Goal: Transaction & Acquisition: Purchase product/service

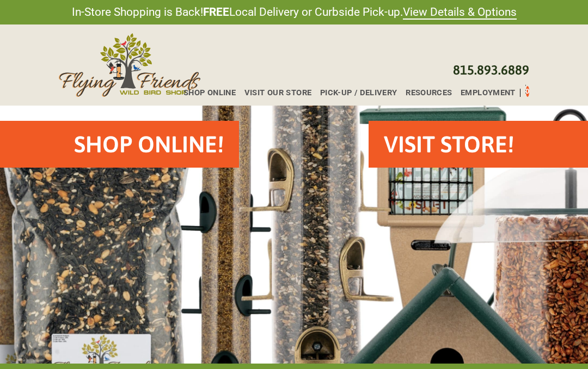
click at [60, 149] on div "Shop Online!" at bounding box center [149, 144] width 180 height 47
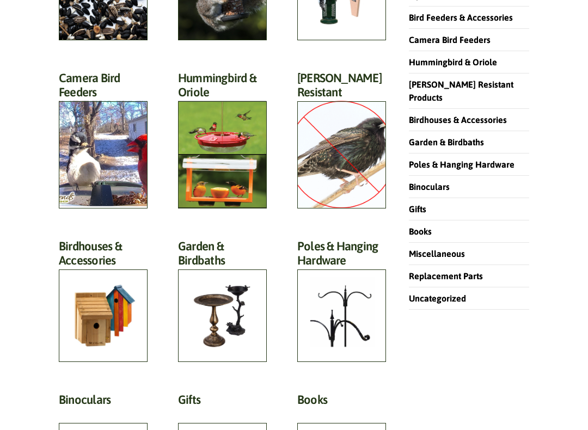
scroll to position [255, 0]
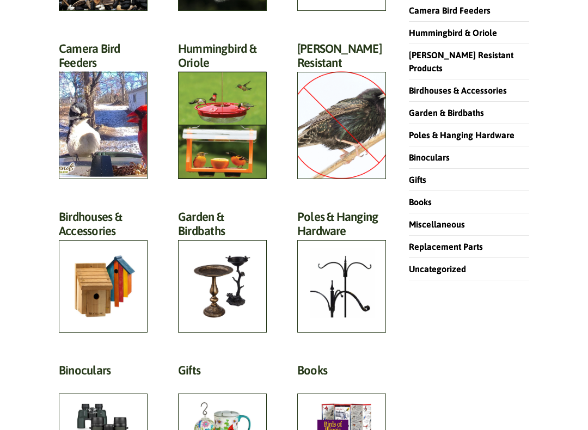
click at [245, 245] on h2 "Garden & Birdbaths (64)" at bounding box center [222, 227] width 89 height 35
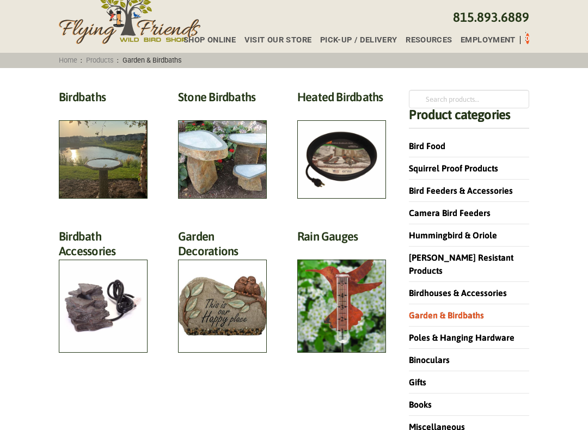
scroll to position [53, 0]
click at [214, 110] on h2 "Stone Birdbaths (12)" at bounding box center [222, 100] width 89 height 20
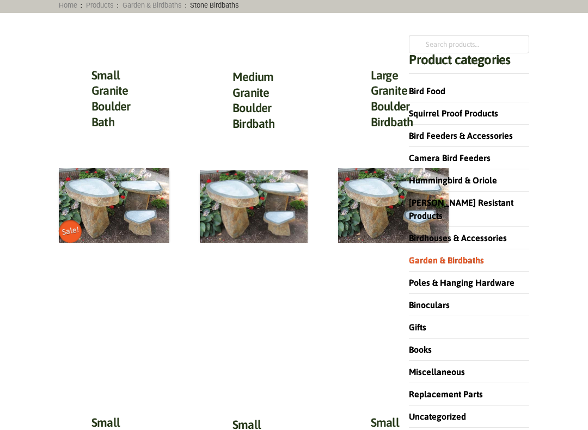
scroll to position [108, 0]
click at [103, 207] on img at bounding box center [114, 205] width 111 height 74
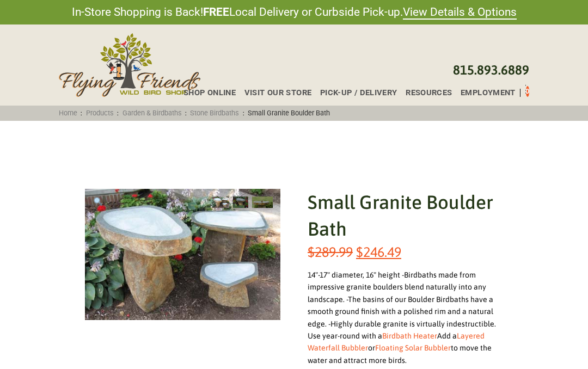
click at [158, 113] on link "Garden & Birdbaths" at bounding box center [152, 113] width 66 height 8
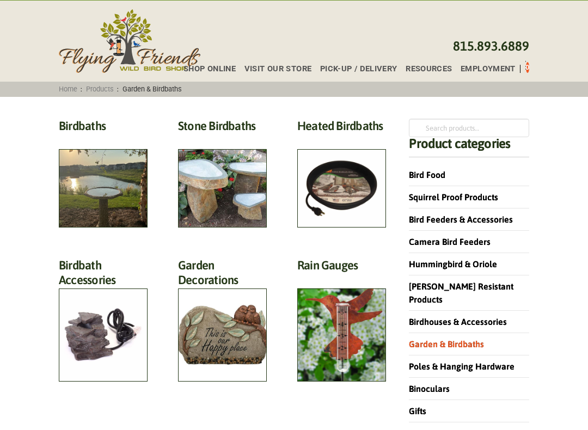
scroll to position [24, 0]
click at [102, 139] on h2 "Birdbaths (17)" at bounding box center [103, 129] width 89 height 20
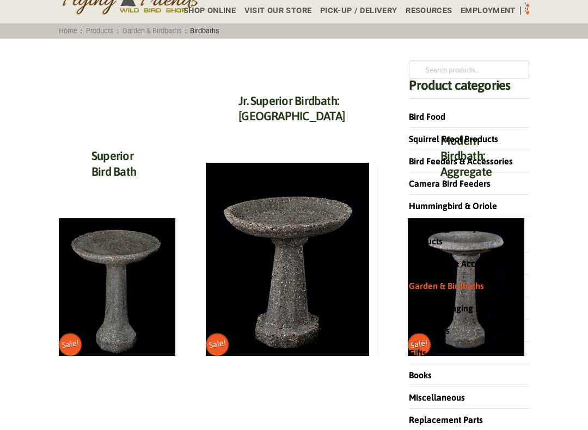
scroll to position [100, 0]
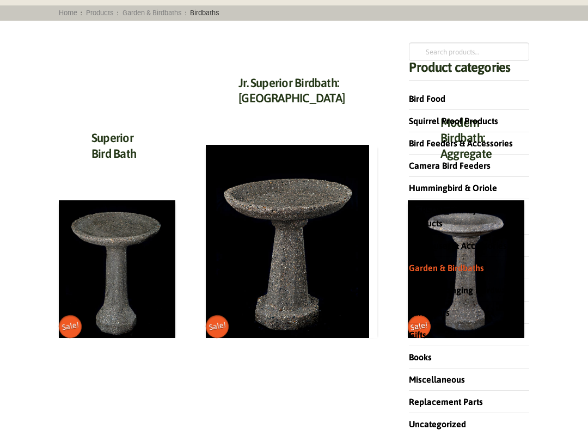
click at [136, 273] on img at bounding box center [117, 269] width 117 height 138
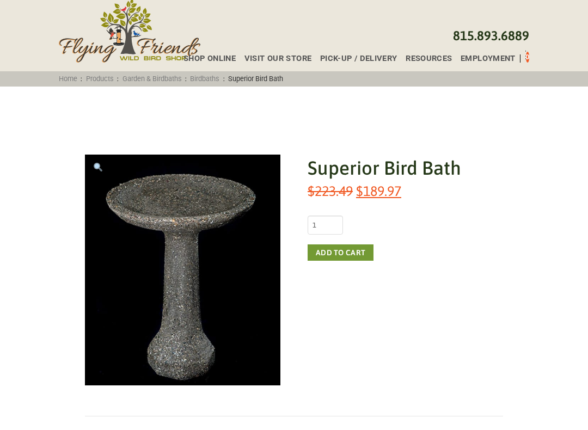
scroll to position [34, 0]
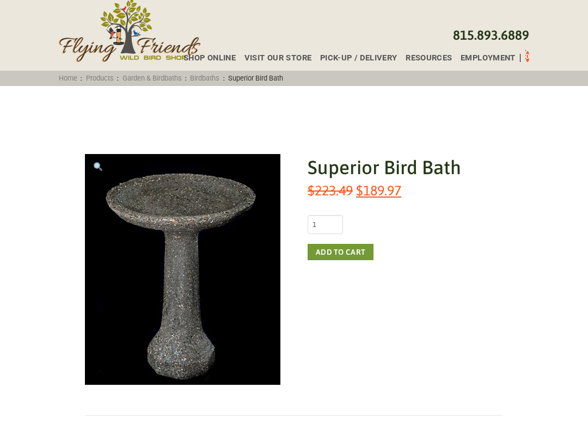
click at [191, 343] on img at bounding box center [235, 332] width 300 height 354
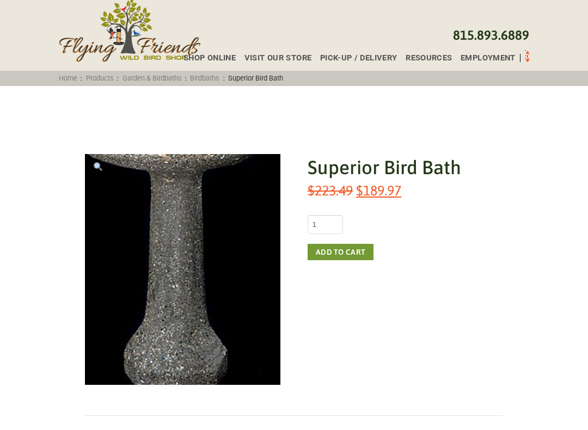
scroll to position [35, 0]
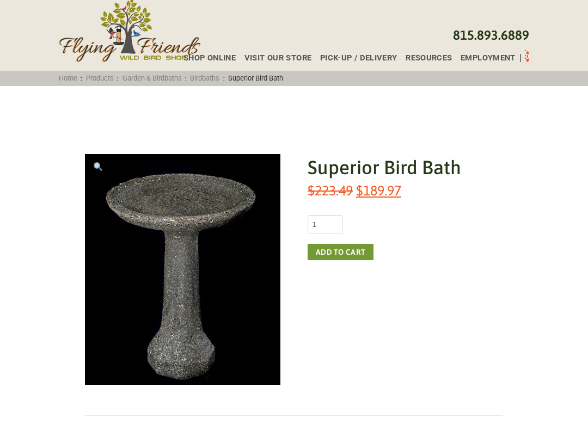
click at [211, 82] on link "Birdbaths" at bounding box center [205, 78] width 36 height 8
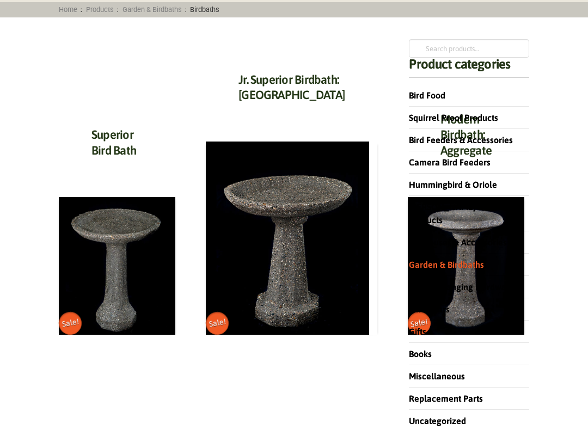
scroll to position [104, 0]
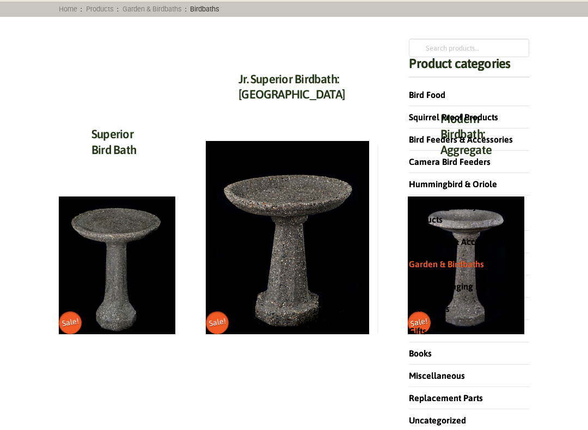
click at [266, 261] on img at bounding box center [287, 237] width 163 height 193
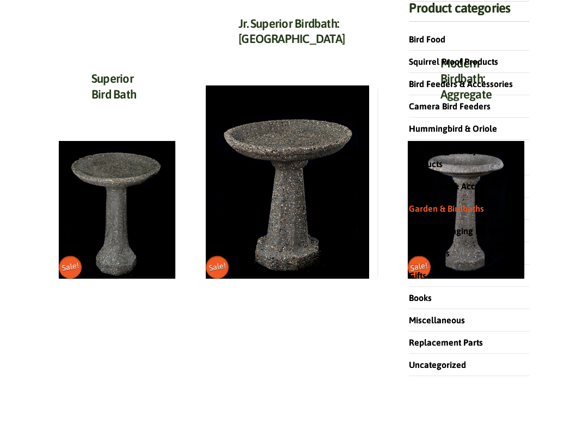
scroll to position [160, 0]
click at [404, 193] on div "Search for: Search Product categories Bird Food Squirrel Proof Products Bird Fe…" at bounding box center [469, 179] width 151 height 401
click at [416, 226] on link "Poles & Hanging Hardware" at bounding box center [462, 231] width 106 height 10
